Goal: Communication & Community: Answer question/provide support

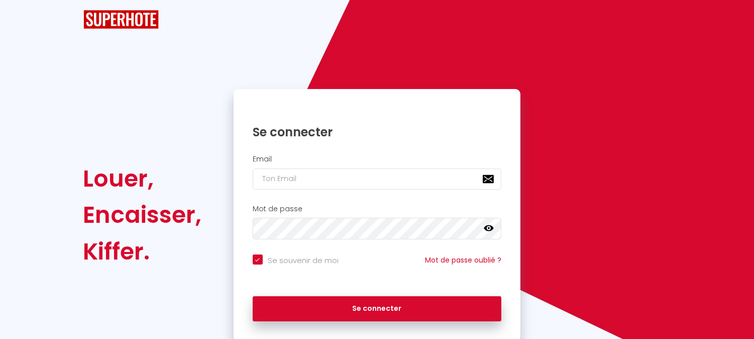
checkbox input "true"
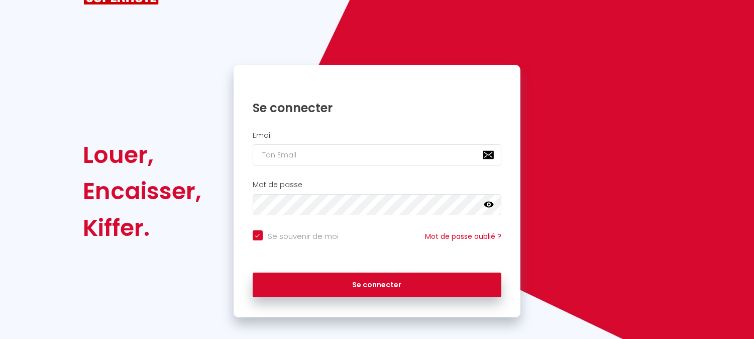
scroll to position [52, 0]
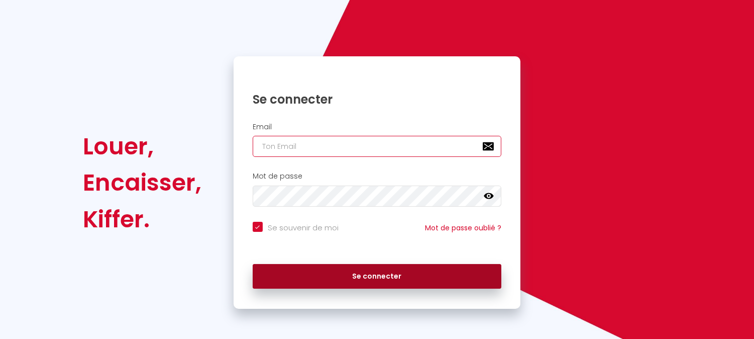
type input "[EMAIL_ADDRESS][DOMAIN_NAME]"
click at [388, 279] on button "Se connecter" at bounding box center [377, 276] width 249 height 25
checkbox input "true"
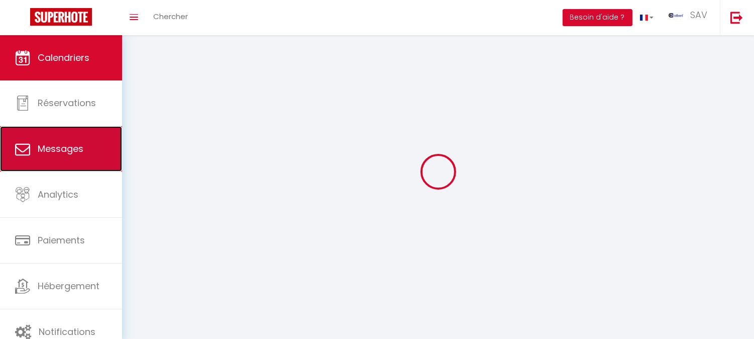
click at [84, 149] on link "Messages" at bounding box center [61, 148] width 122 height 45
select select "message"
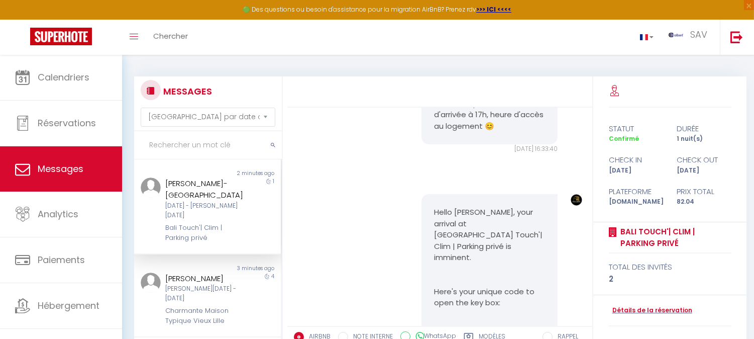
scroll to position [1138, 0]
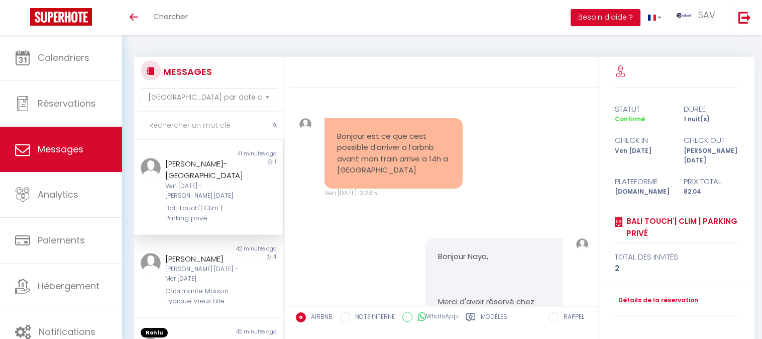
select select "message"
